Goal: Navigation & Orientation: Find specific page/section

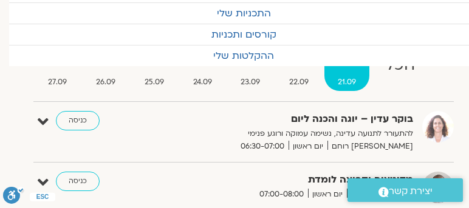
scroll to position [104, 0]
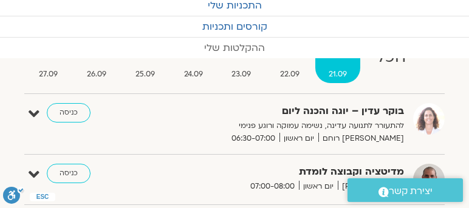
click at [426, 41] on link "ההקלטות שלי" at bounding box center [234, 48] width 469 height 21
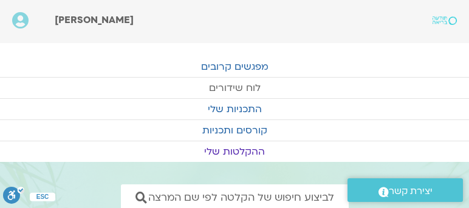
click at [251, 86] on link "לוח שידורים" at bounding box center [234, 88] width 469 height 21
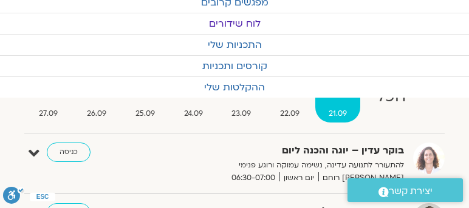
scroll to position [138, 0]
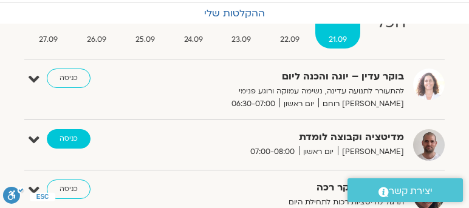
click at [70, 135] on link "כניסה" at bounding box center [69, 138] width 44 height 19
